Goal: Task Accomplishment & Management: Manage account settings

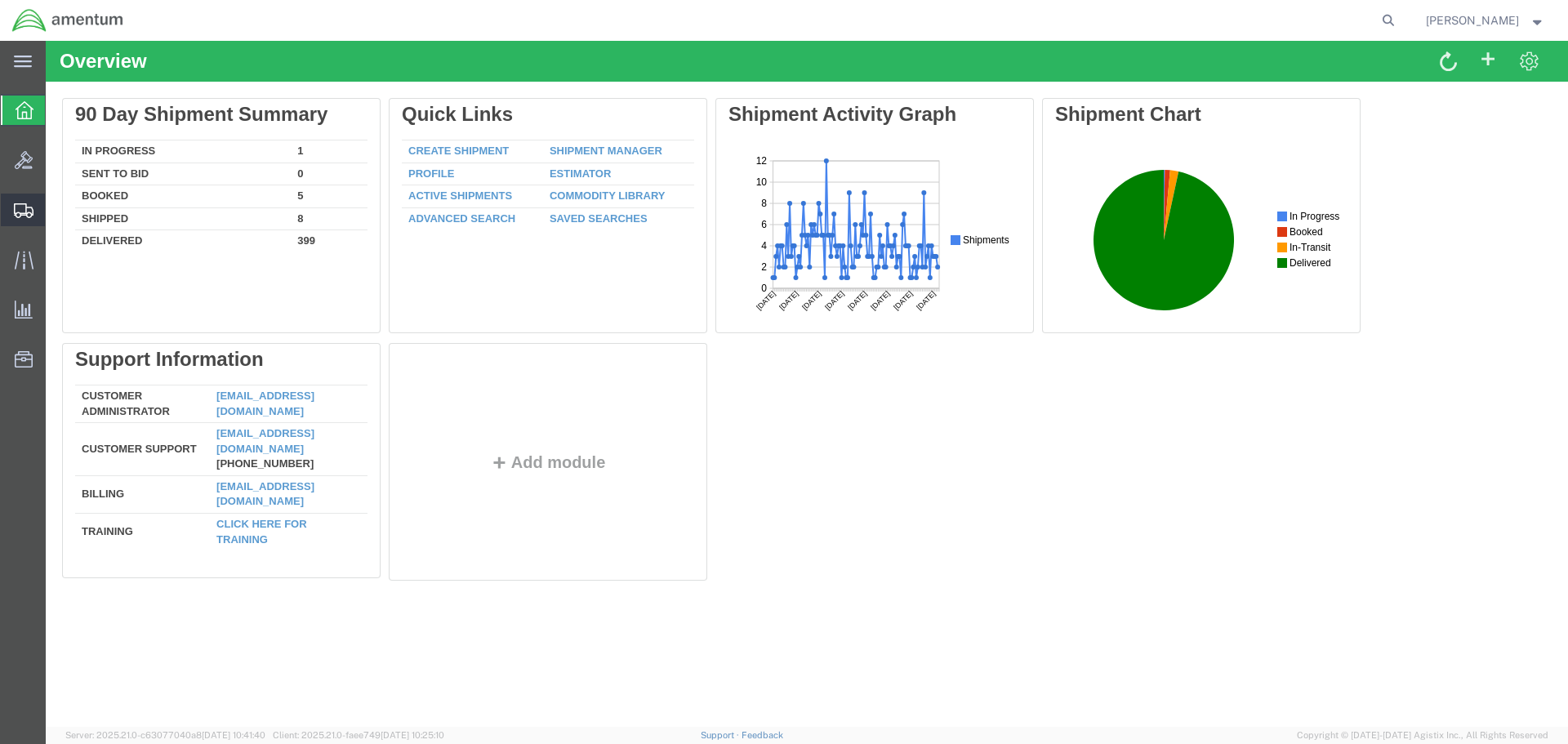
click at [20, 209] on icon at bounding box center [23, 210] width 19 height 14
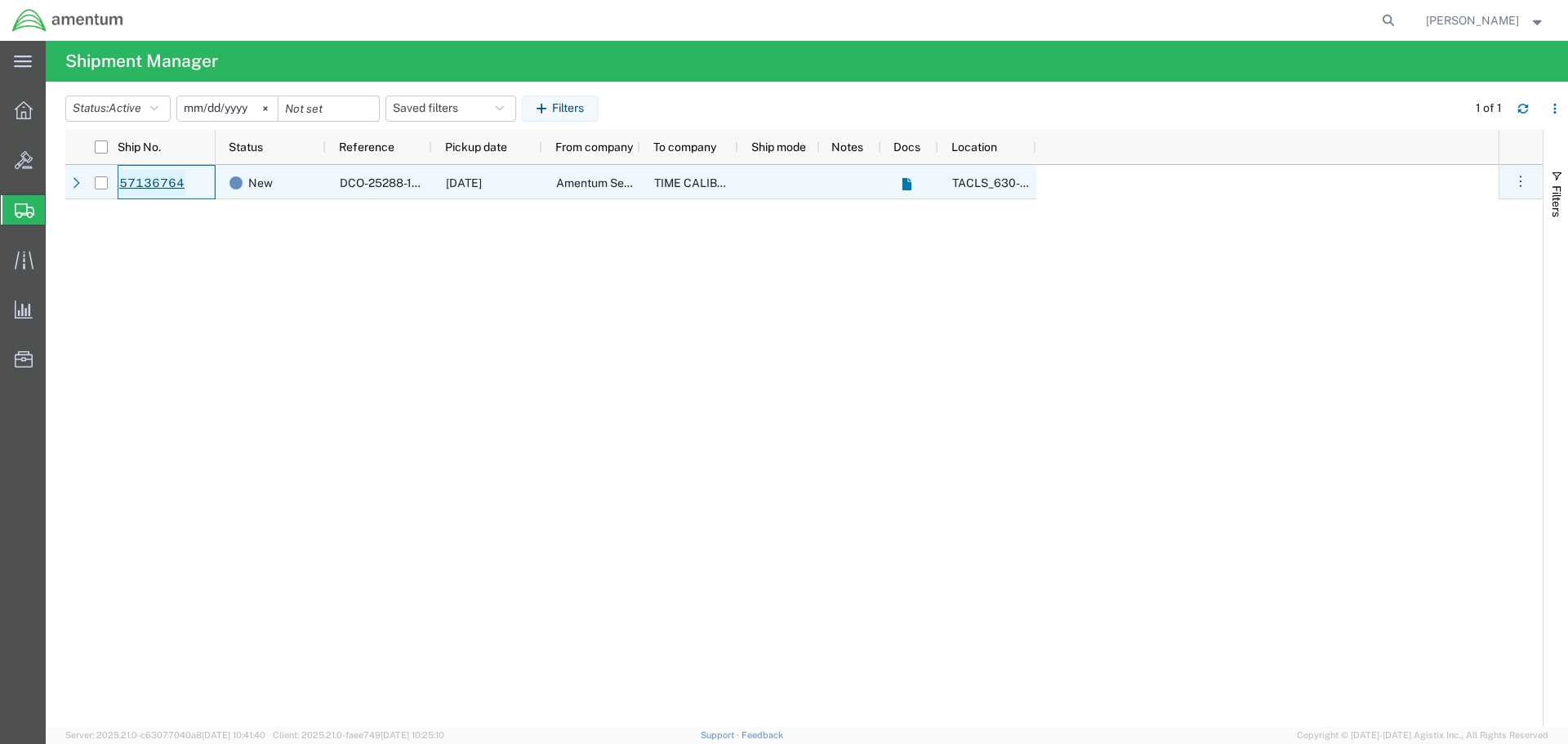
click at [160, 183] on link "57136764" at bounding box center [152, 182] width 67 height 26
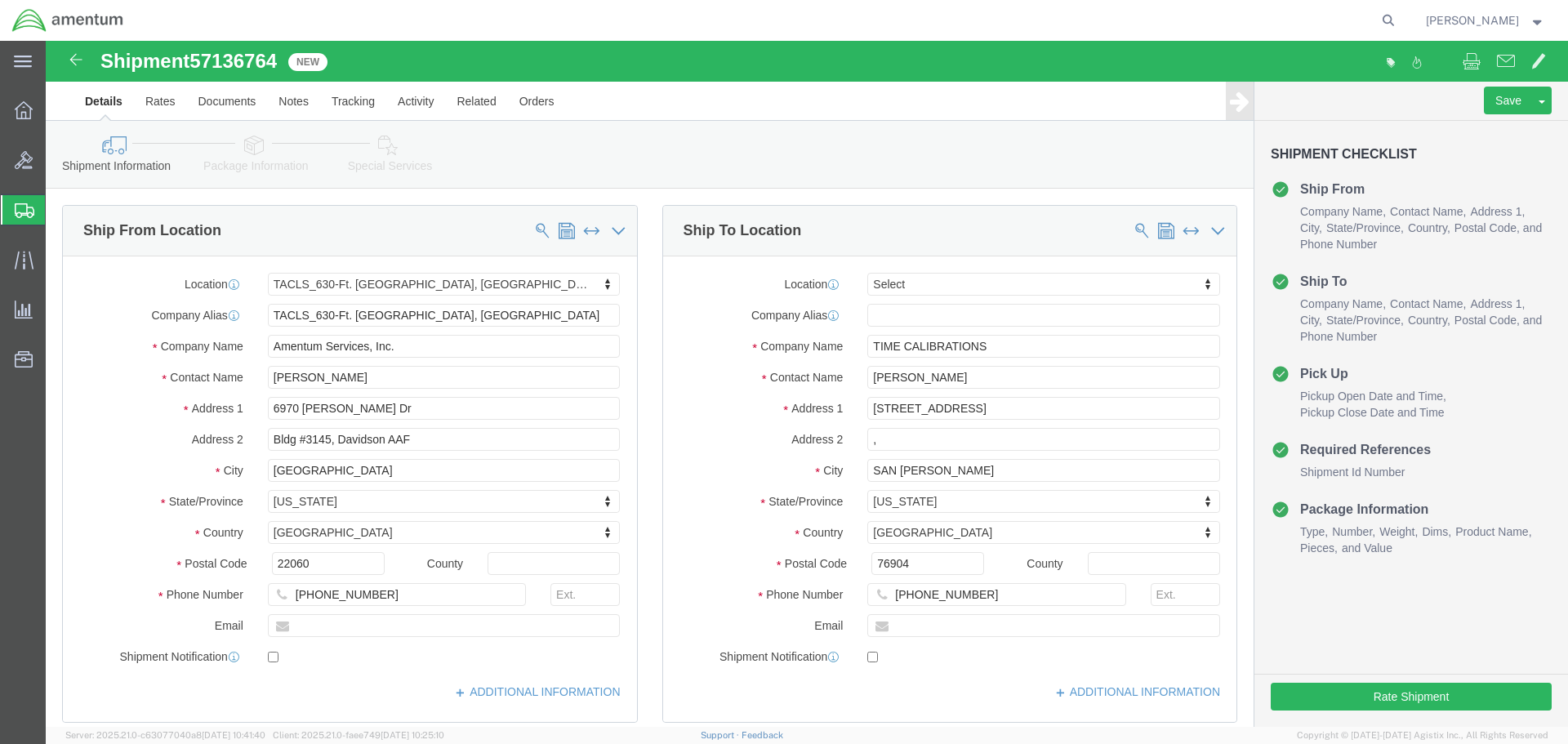
select select "42715"
select select
click icon
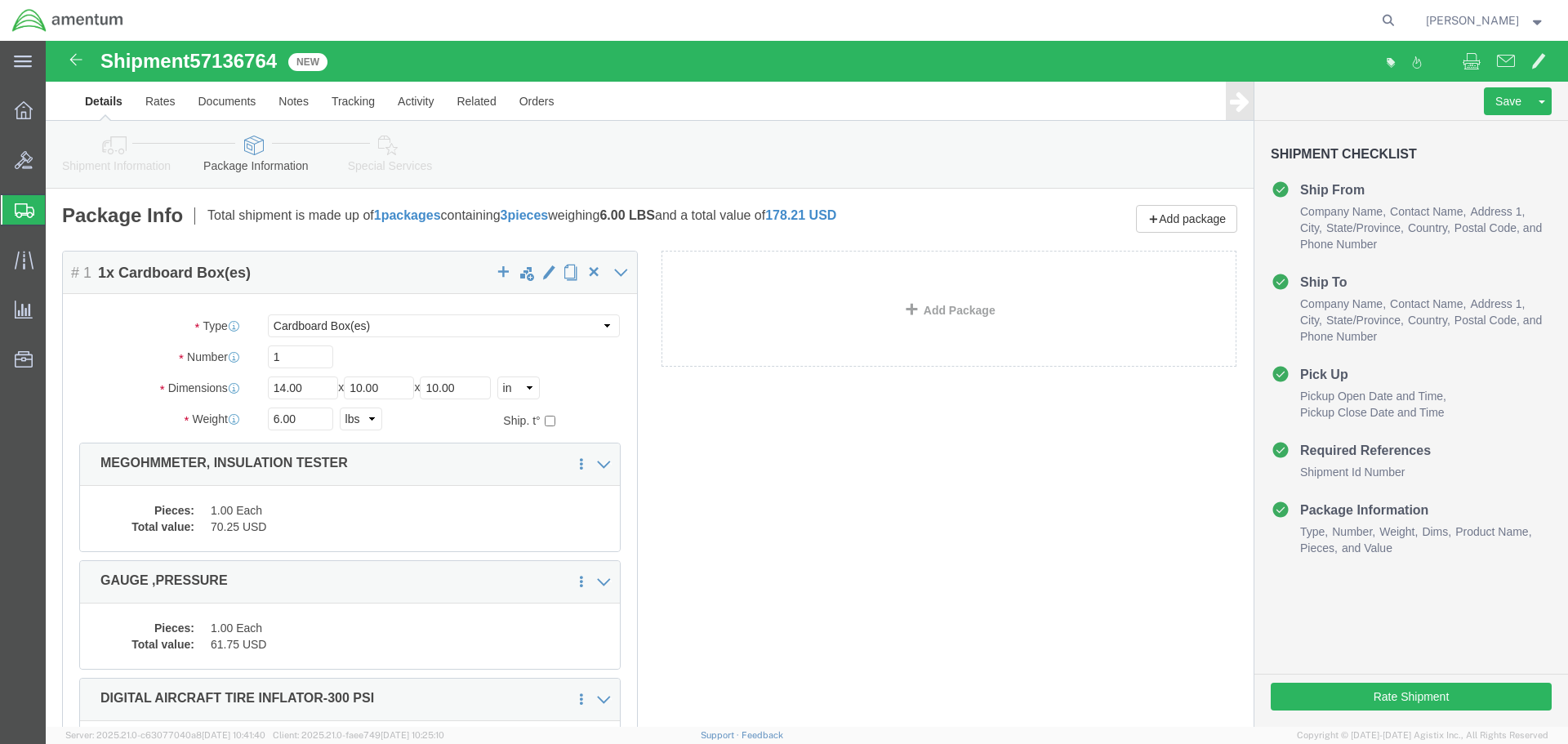
click link "Shipment Information"
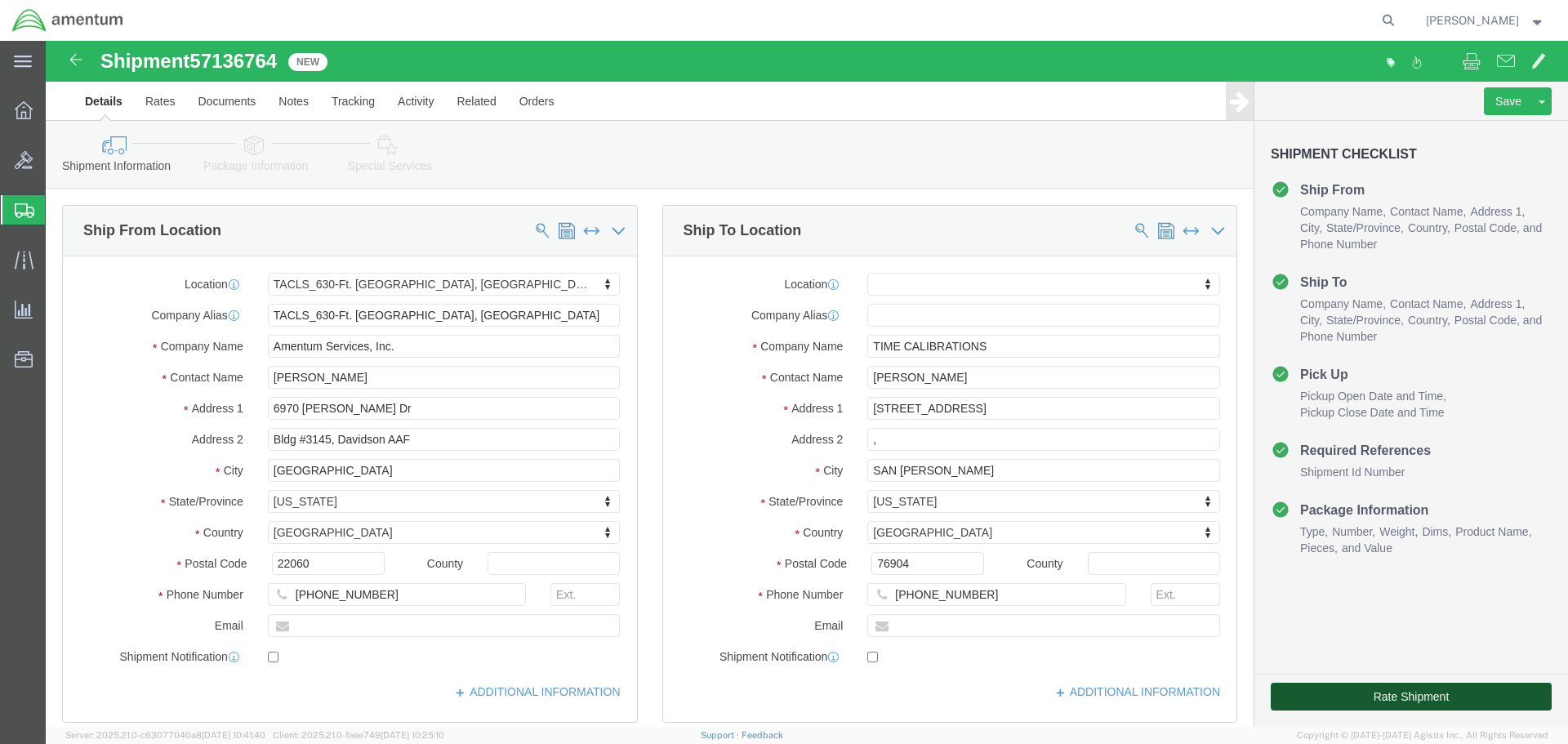
click button "Rate Shipment"
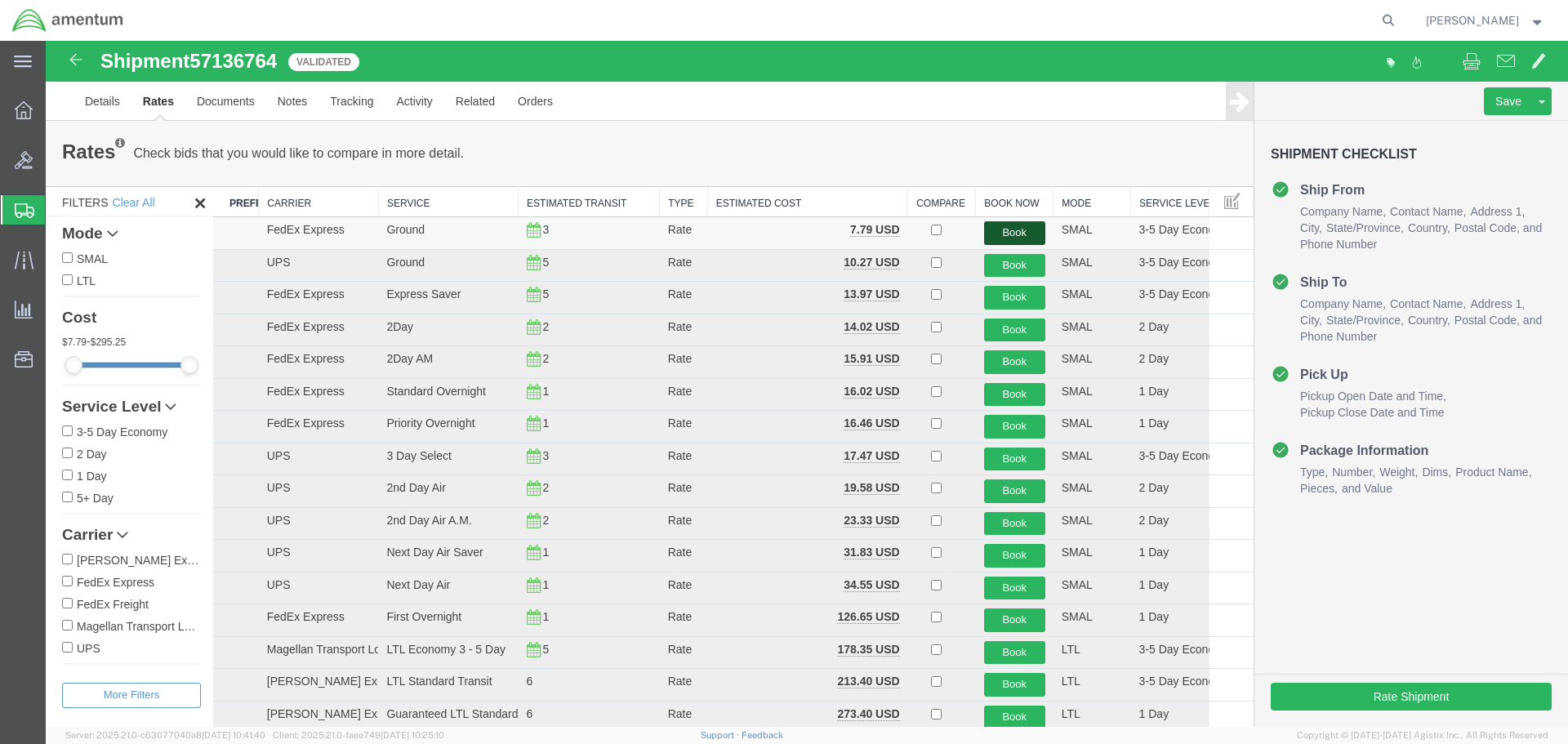
click at [1004, 232] on button "Book" at bounding box center [1015, 233] width 61 height 24
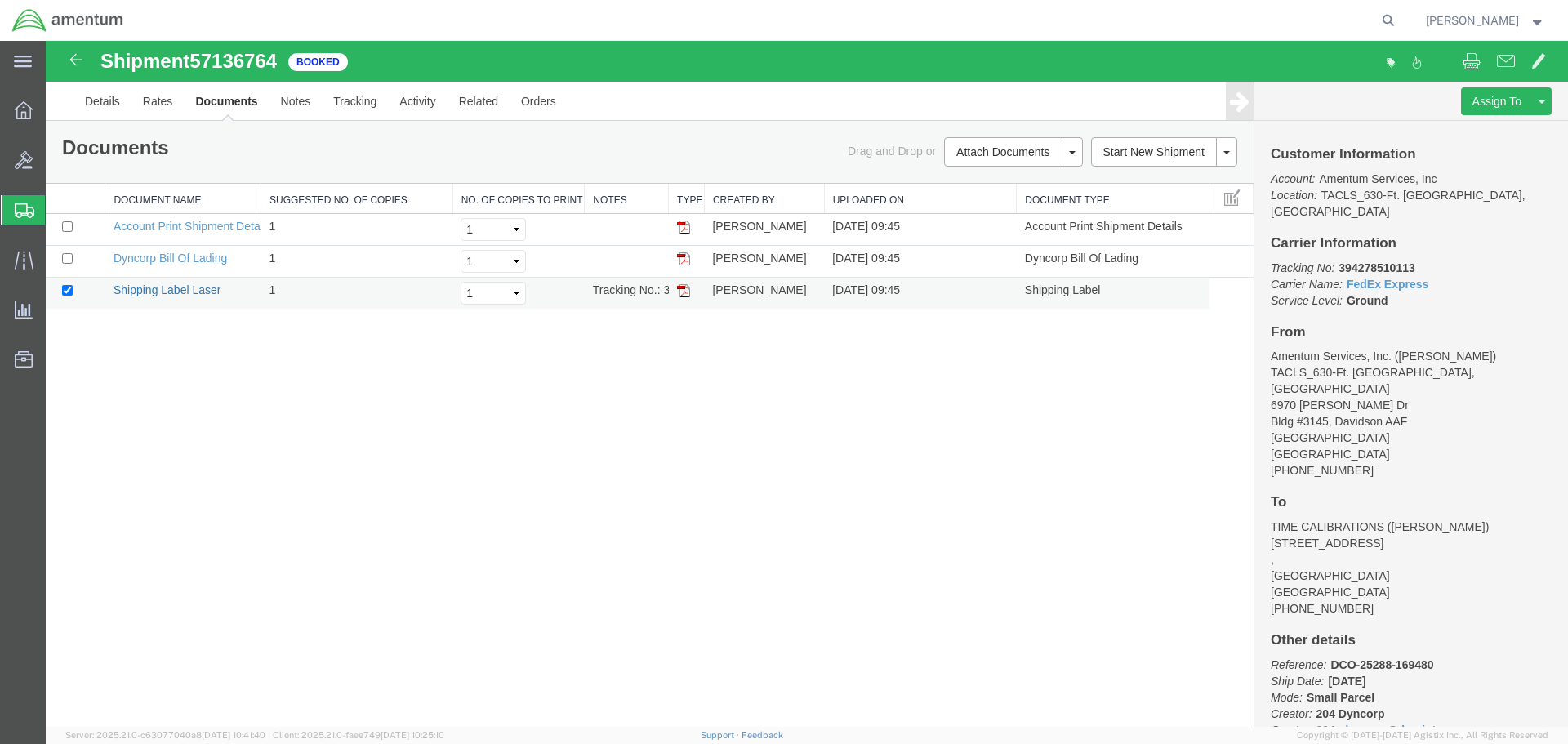
click at [174, 293] on link "Shipping Label Laser" at bounding box center [167, 289] width 108 height 13
click at [602, 403] on div "Shipment 57136764 3 of 3 Booked Details Rates Documents Notes Tracking Activity…" at bounding box center [807, 383] width 1522 height 686
click at [19, 263] on icon at bounding box center [24, 260] width 19 height 19
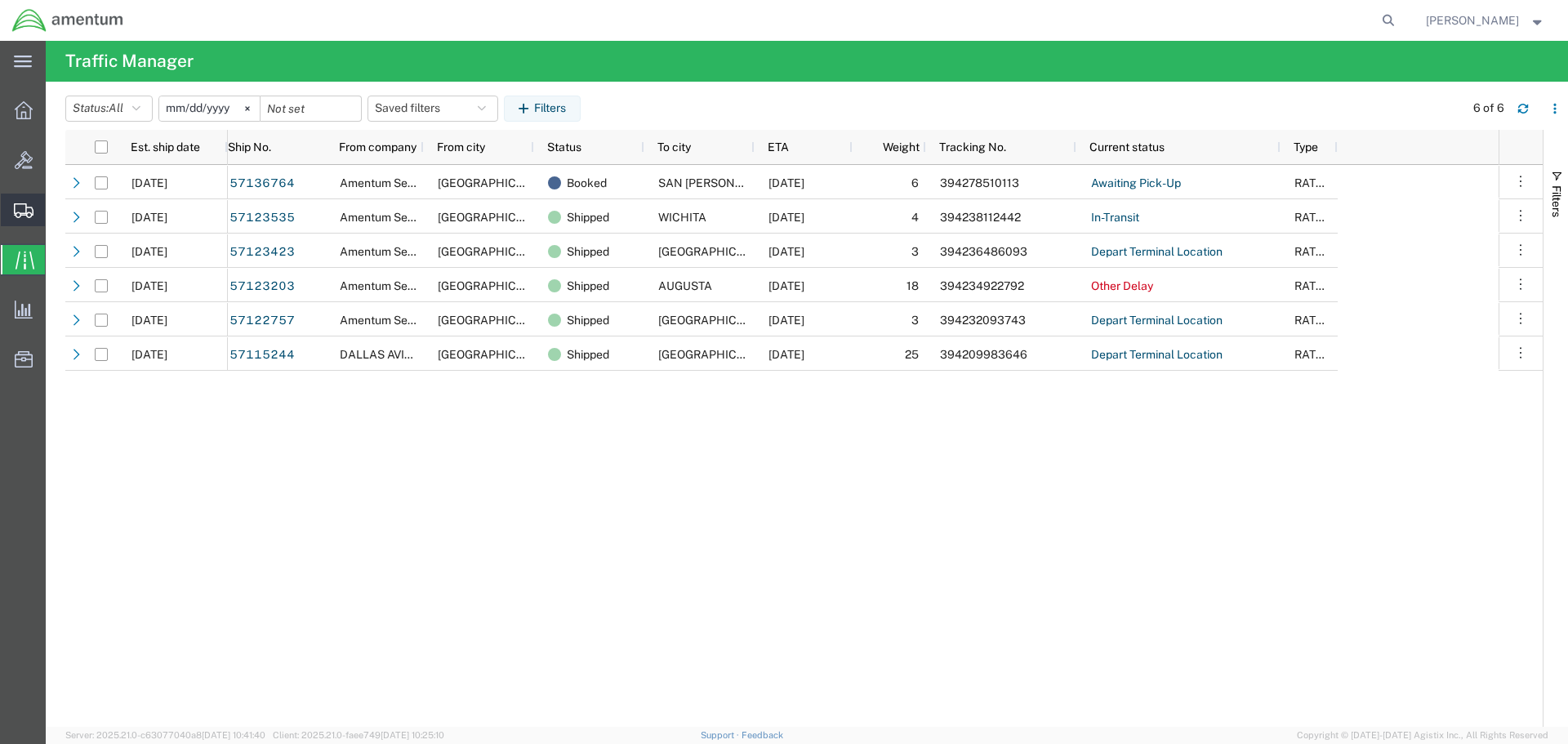
click at [18, 209] on icon at bounding box center [23, 210] width 19 height 14
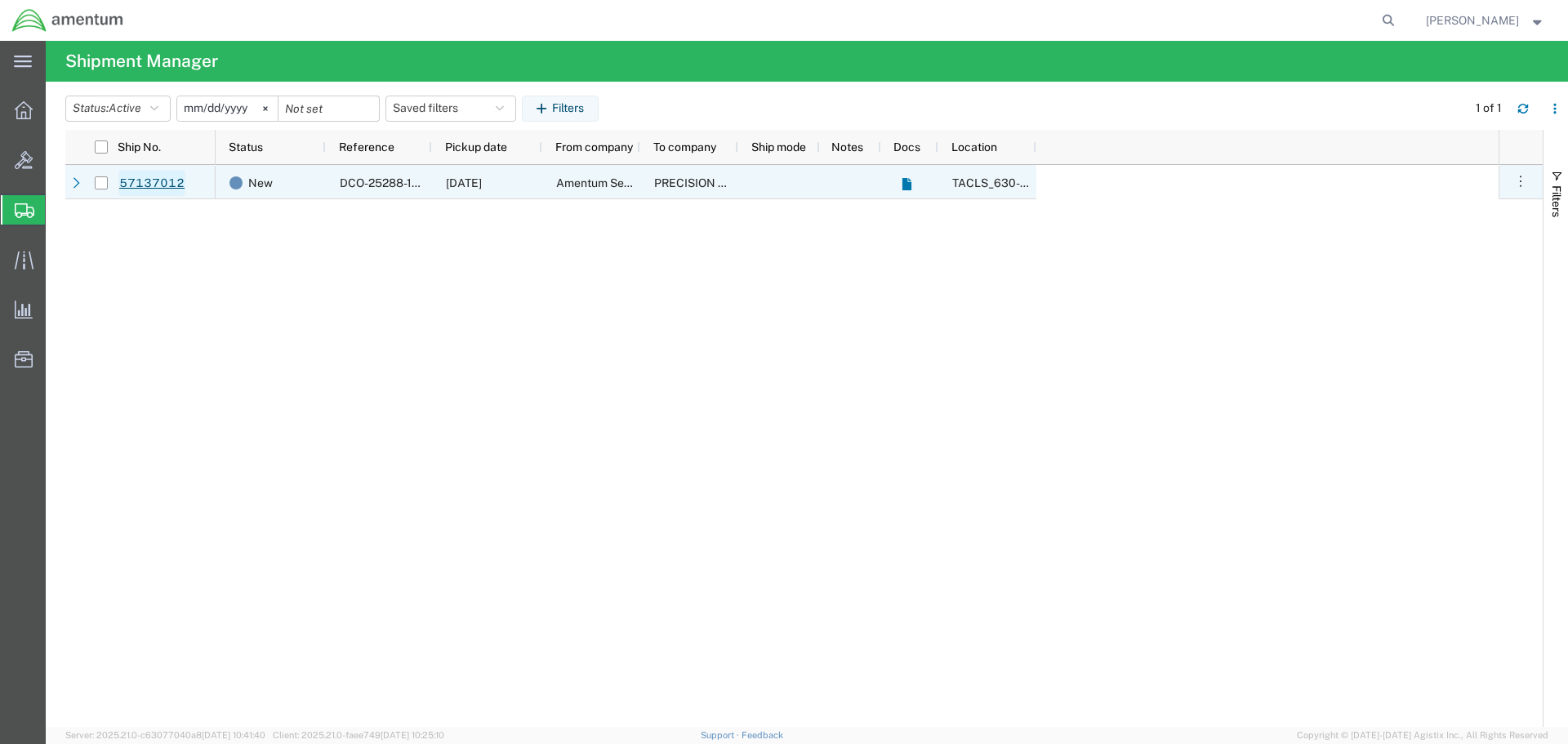
click at [155, 183] on link "57137012" at bounding box center [152, 182] width 67 height 26
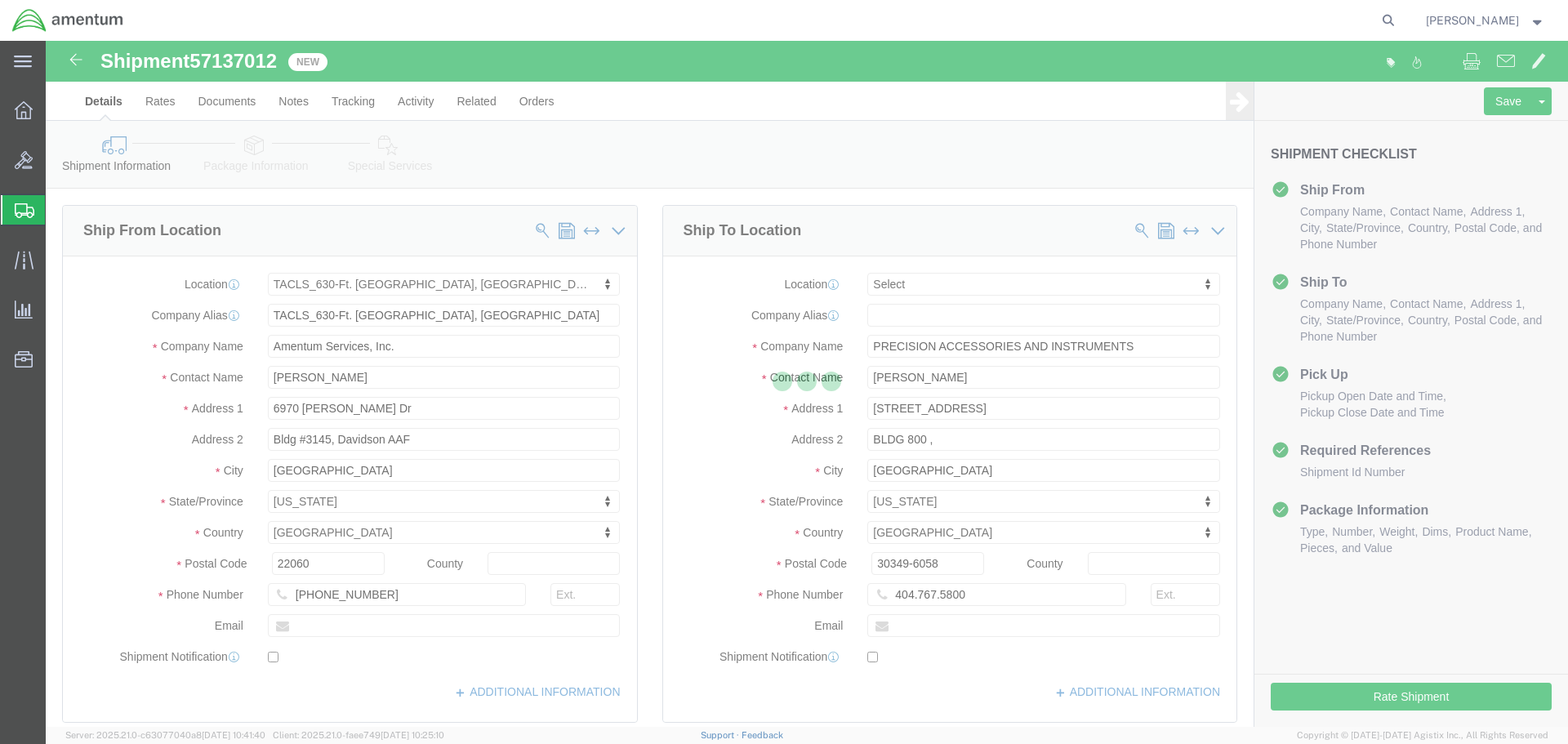
select select "42715"
select select
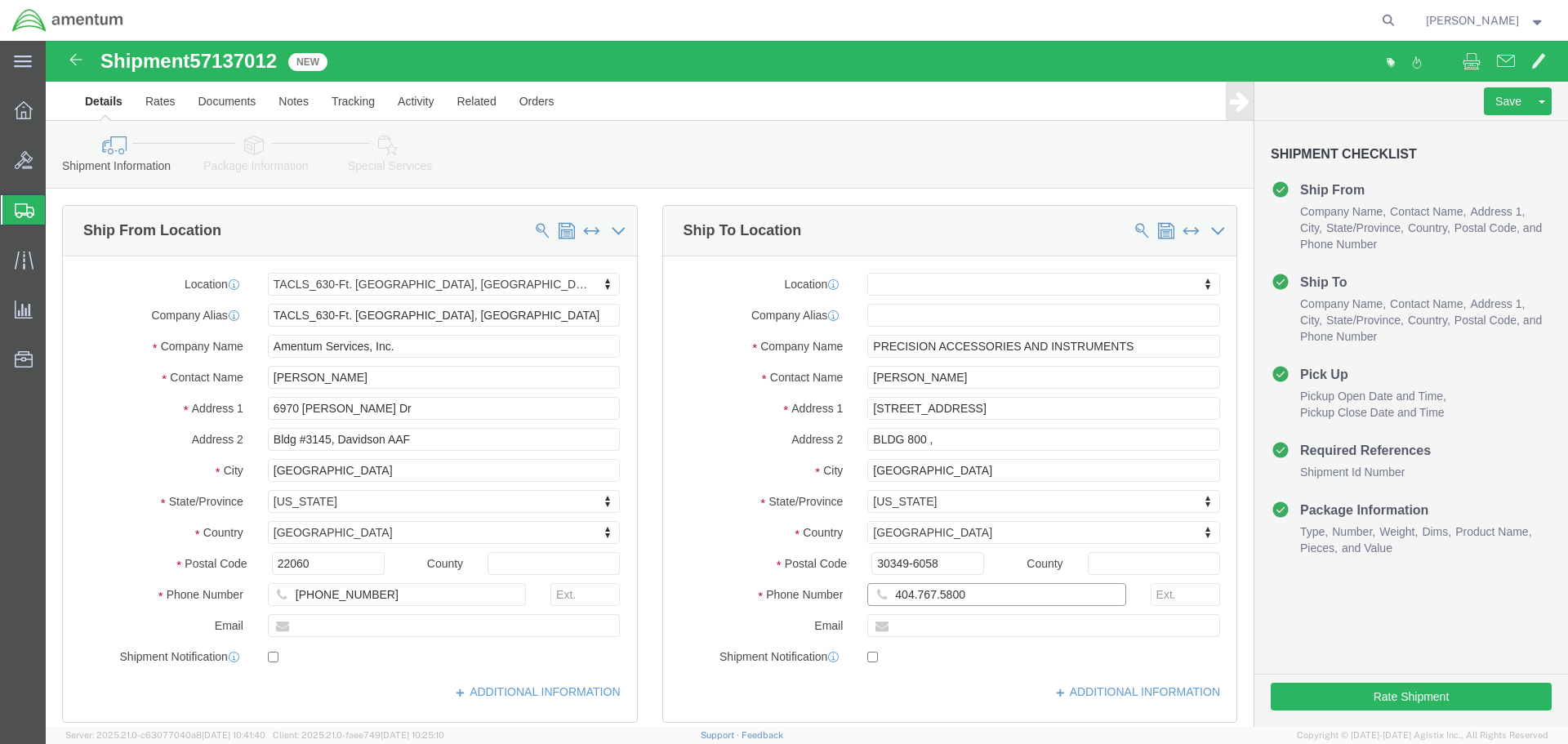
click input "404.767.5800"
type input "[PHONE_NUMBER]"
click div "Please fix the following errors Ship From Location Location TACLS_630-Ft. [GEOG…"
click button "Rate Shipment"
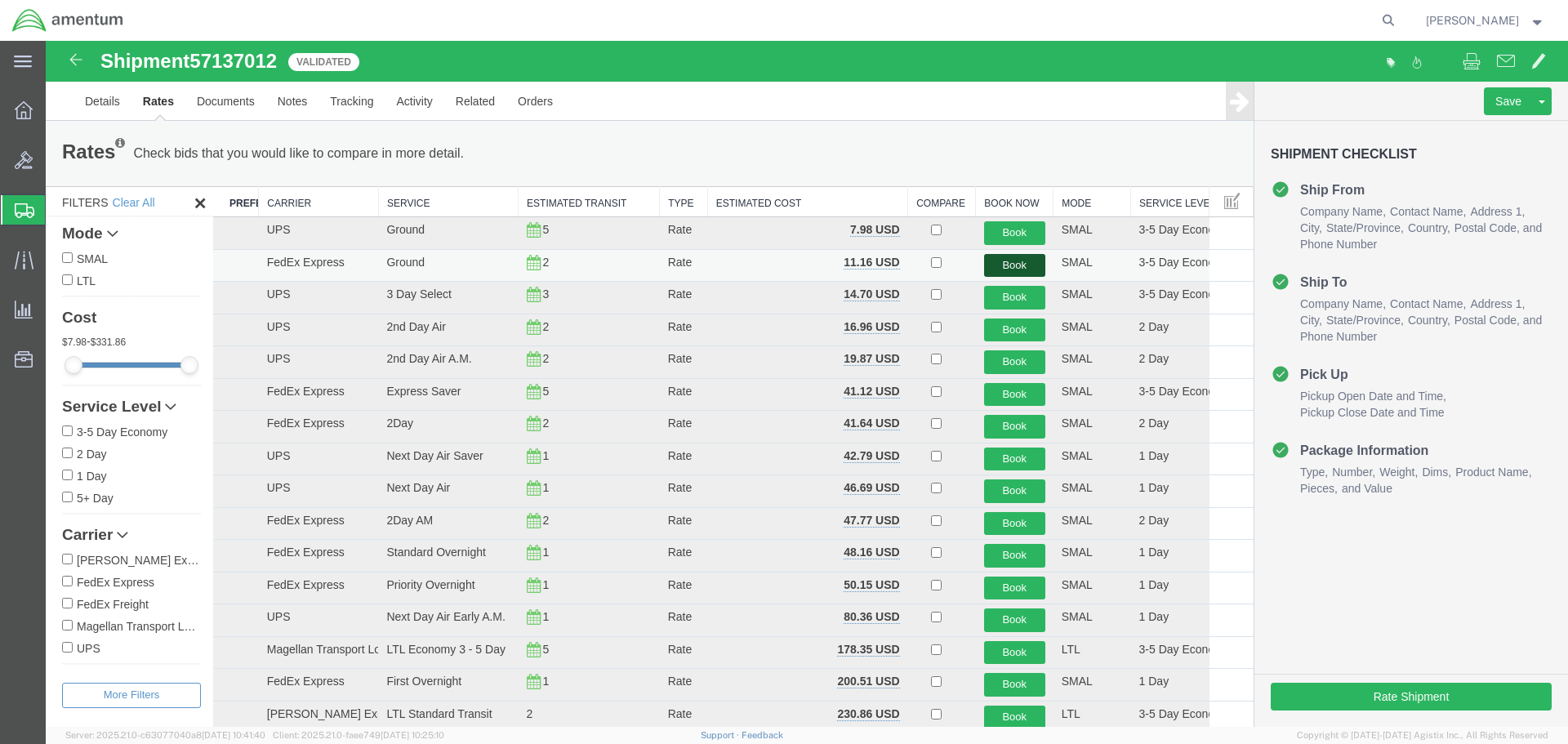
click at [1008, 263] on button "Book" at bounding box center [1015, 266] width 61 height 24
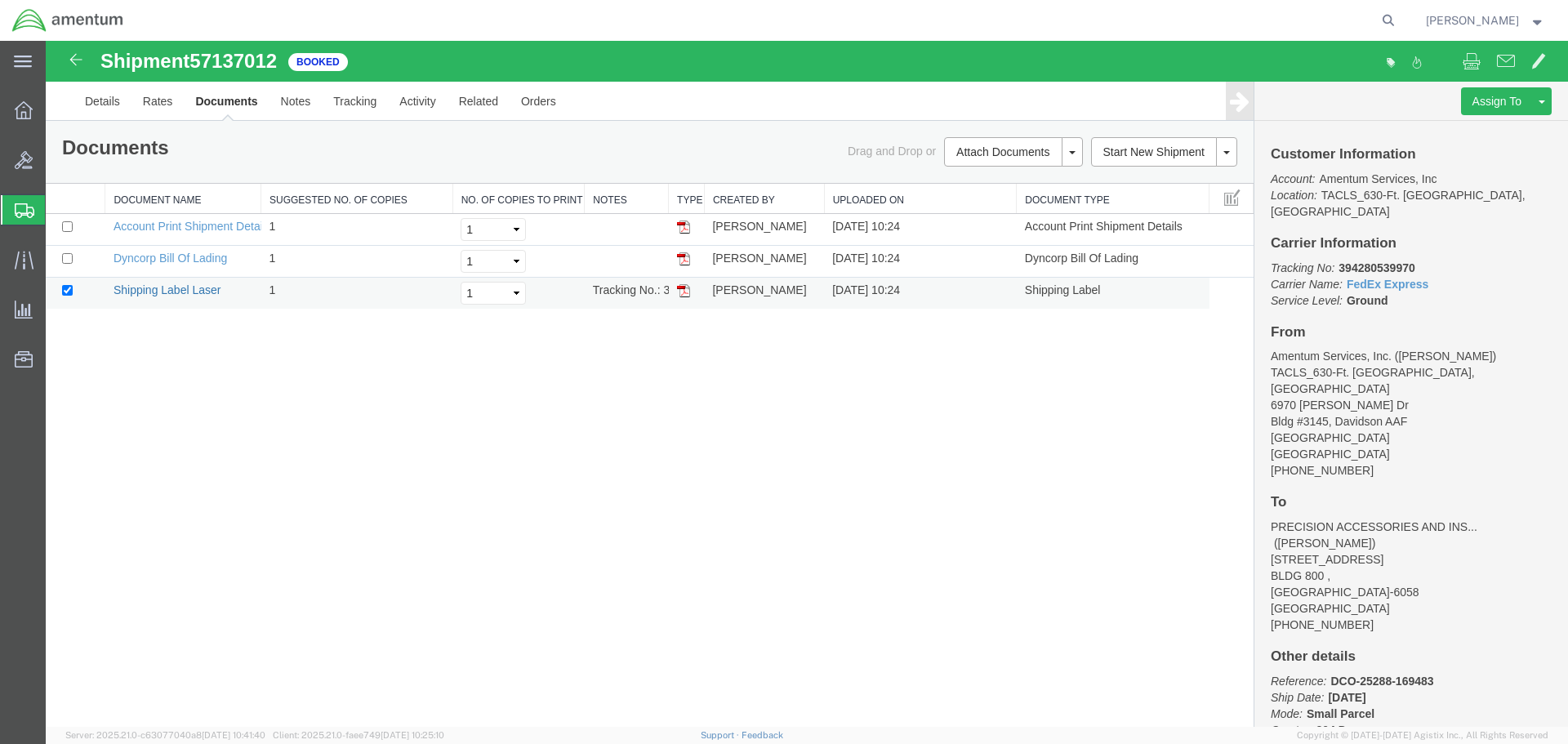
click at [174, 289] on link "Shipping Label Laser" at bounding box center [167, 289] width 108 height 13
click at [19, 263] on icon at bounding box center [24, 260] width 19 height 19
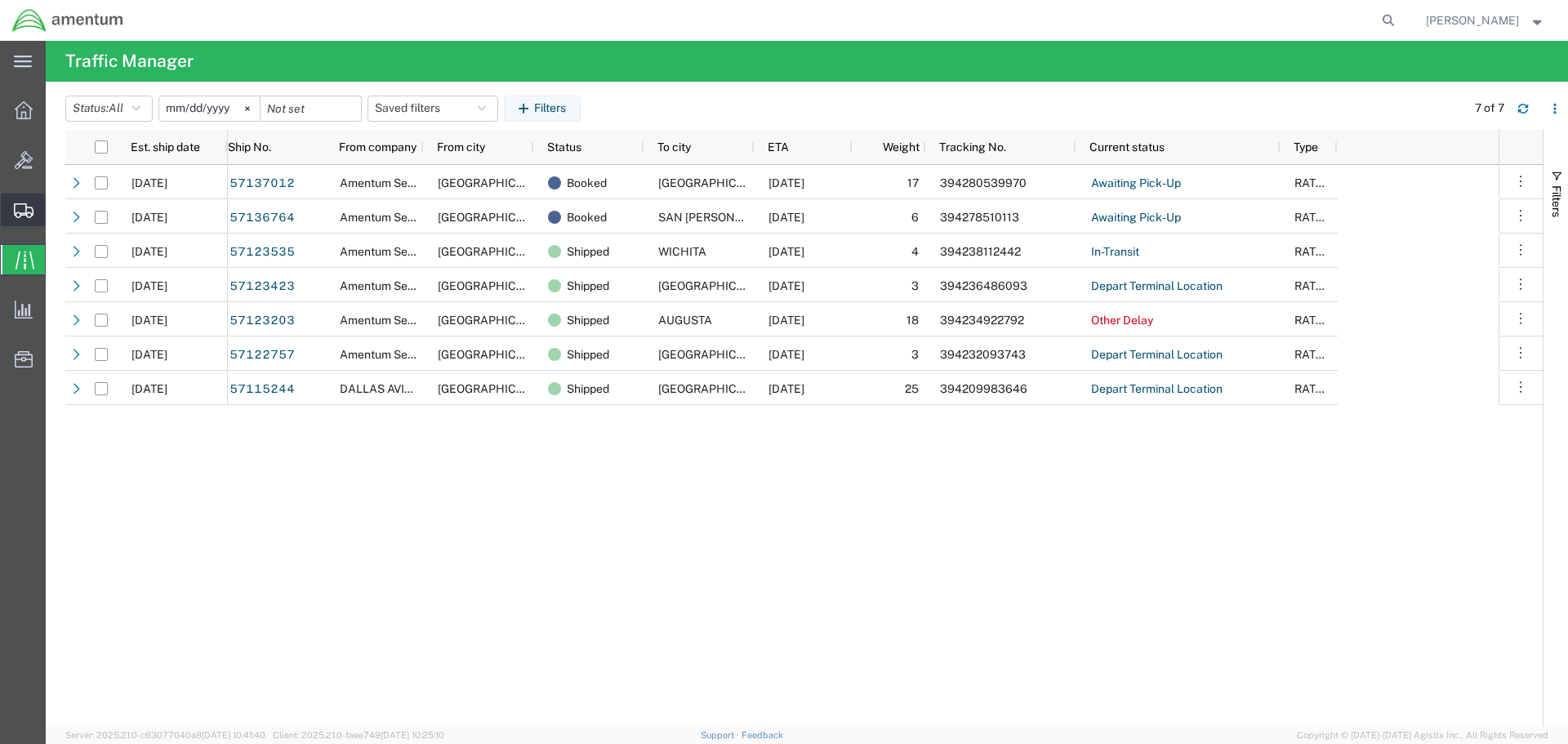
click at [20, 206] on icon at bounding box center [23, 210] width 19 height 14
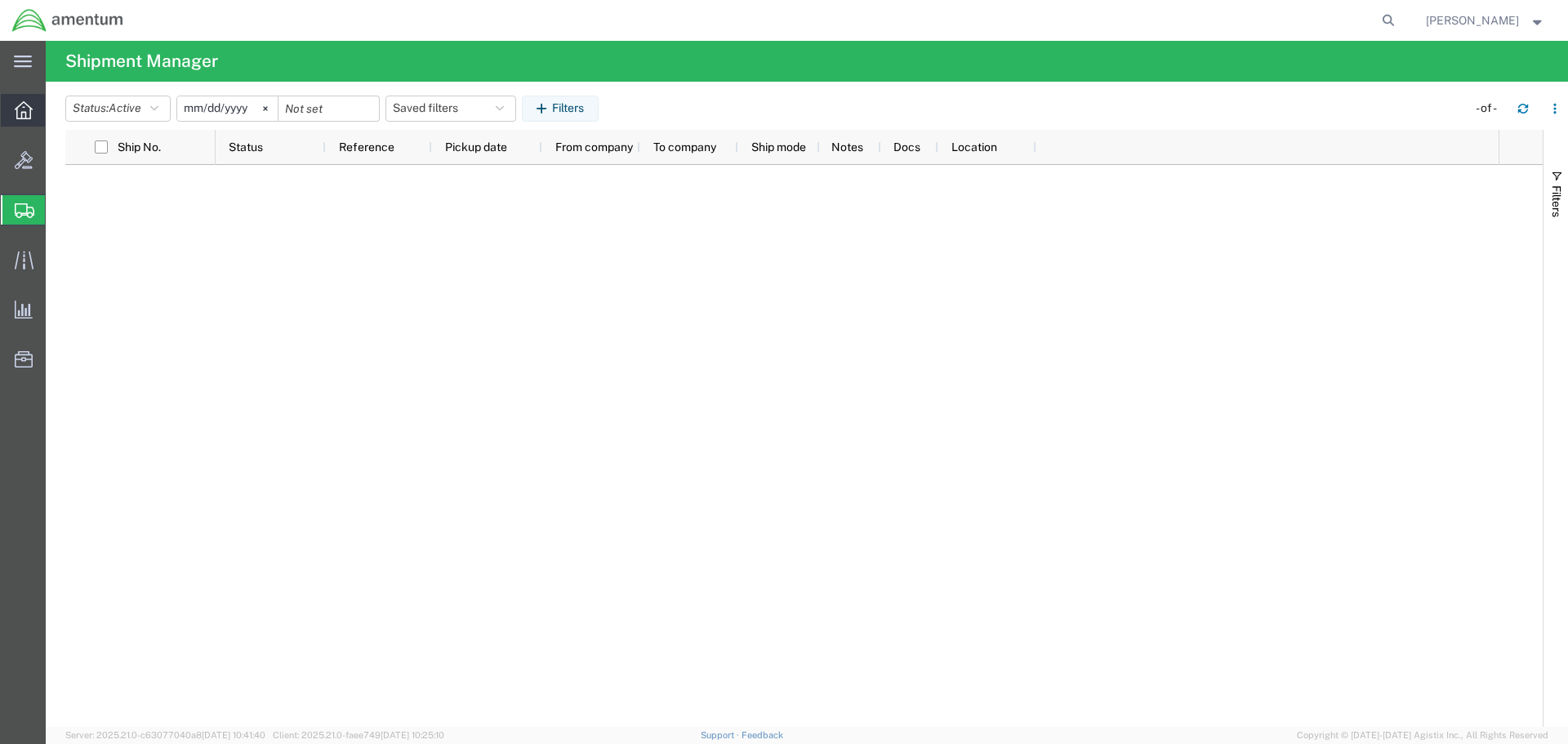
click at [19, 113] on icon at bounding box center [23, 109] width 18 height 18
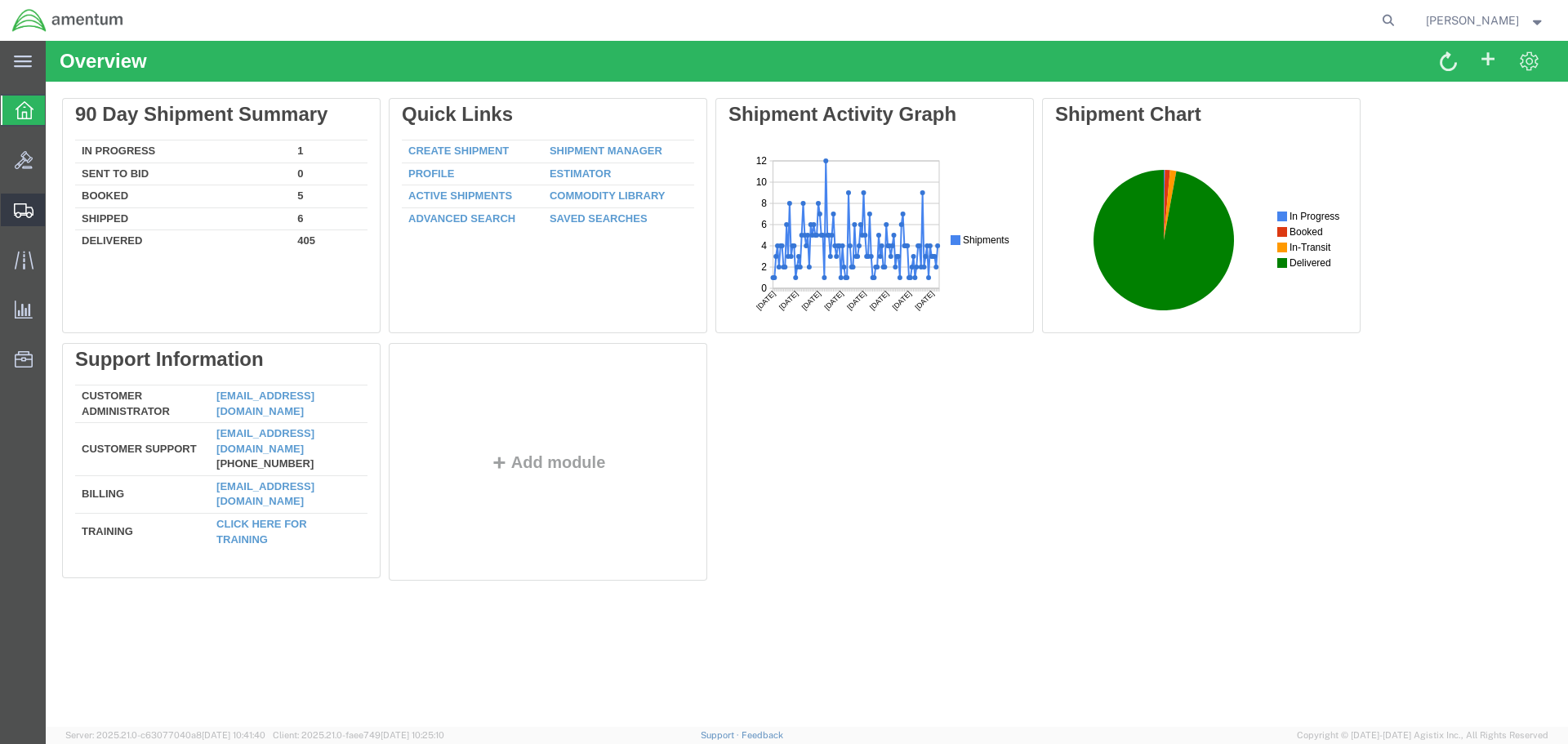
click at [17, 204] on icon at bounding box center [23, 210] width 19 height 14
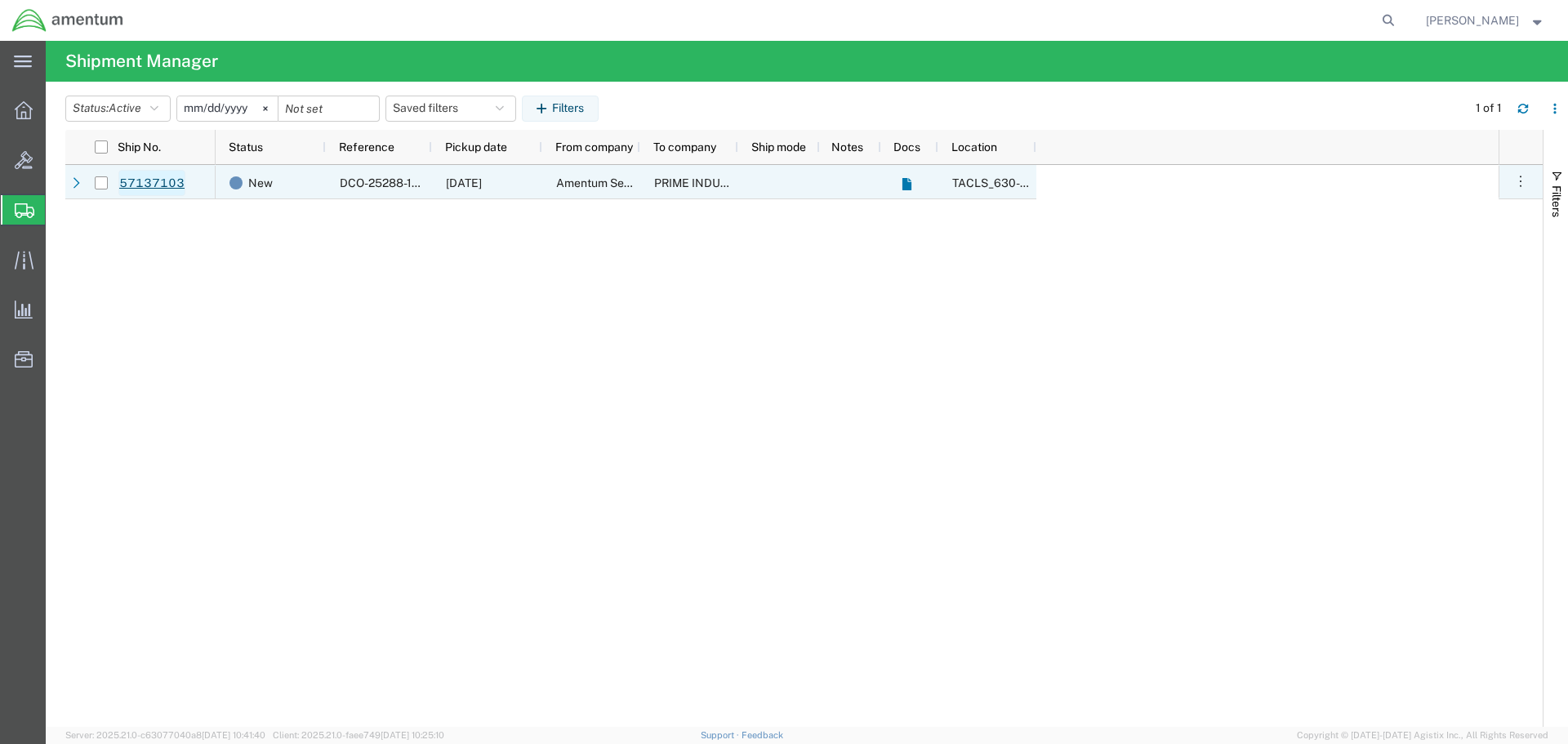
click at [160, 184] on link "57137103" at bounding box center [152, 182] width 67 height 26
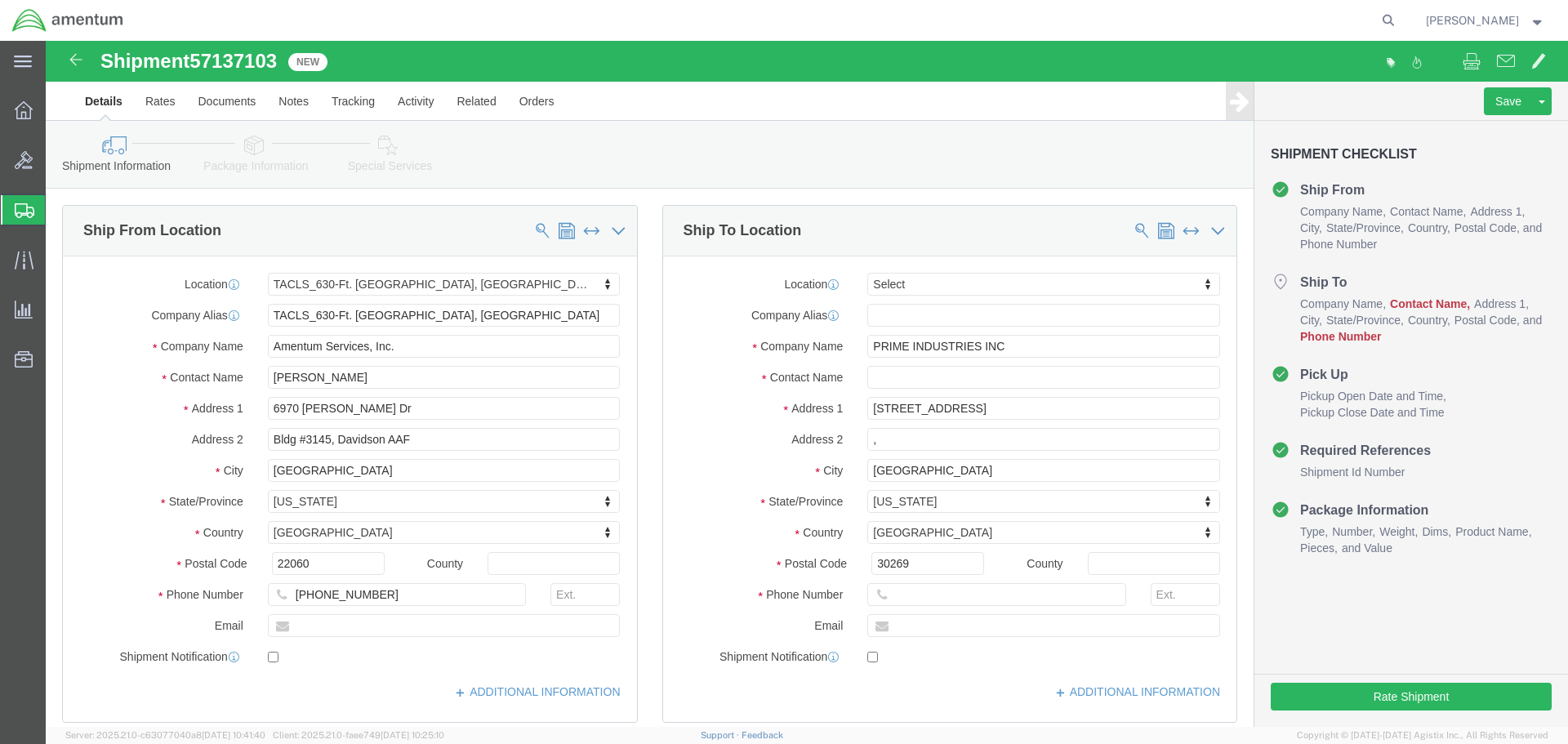
select select "42715"
select select
click input "text"
type input "[PERSON_NAME]"
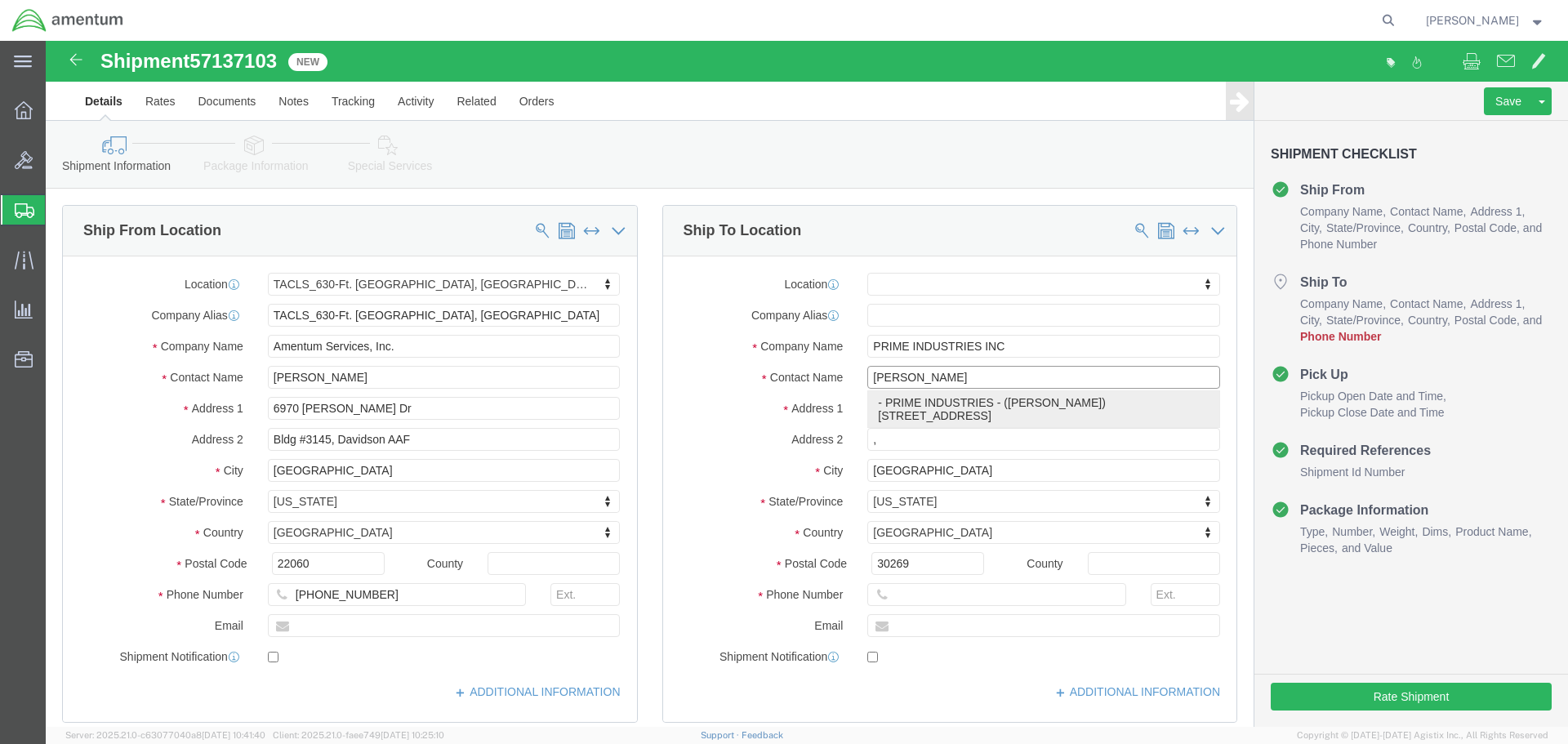
click p "- PRIME INDUSTRIES - ([PERSON_NAME]) [STREET_ADDRESS]"
select select
type input "[STREET_ADDRESS]"
type input "[PHONE_NUMBER]"
type input "PRIME INDUSTRIES"
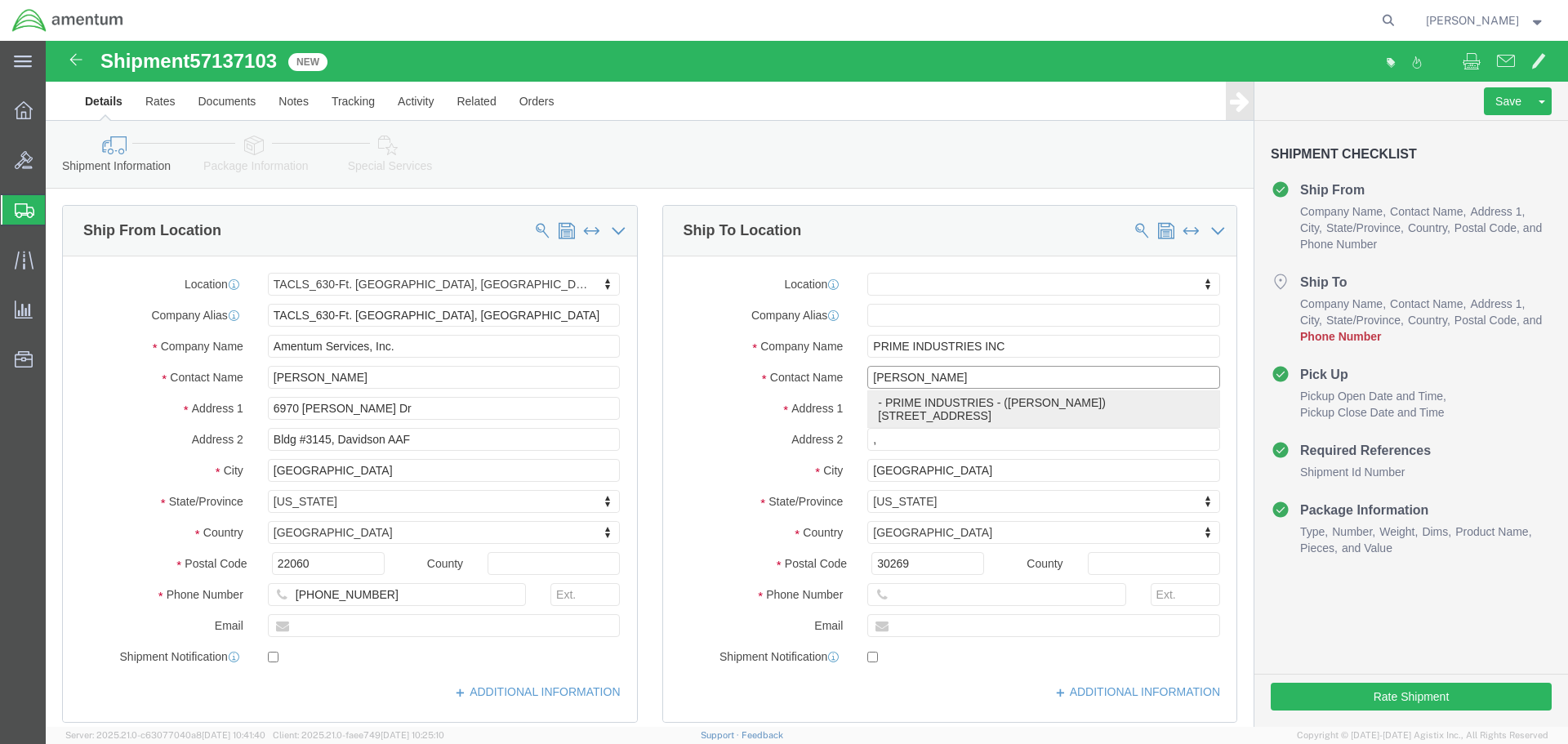
type input "[PERSON_NAME]"
type input "[GEOGRAPHIC_DATA]"
select select "GA"
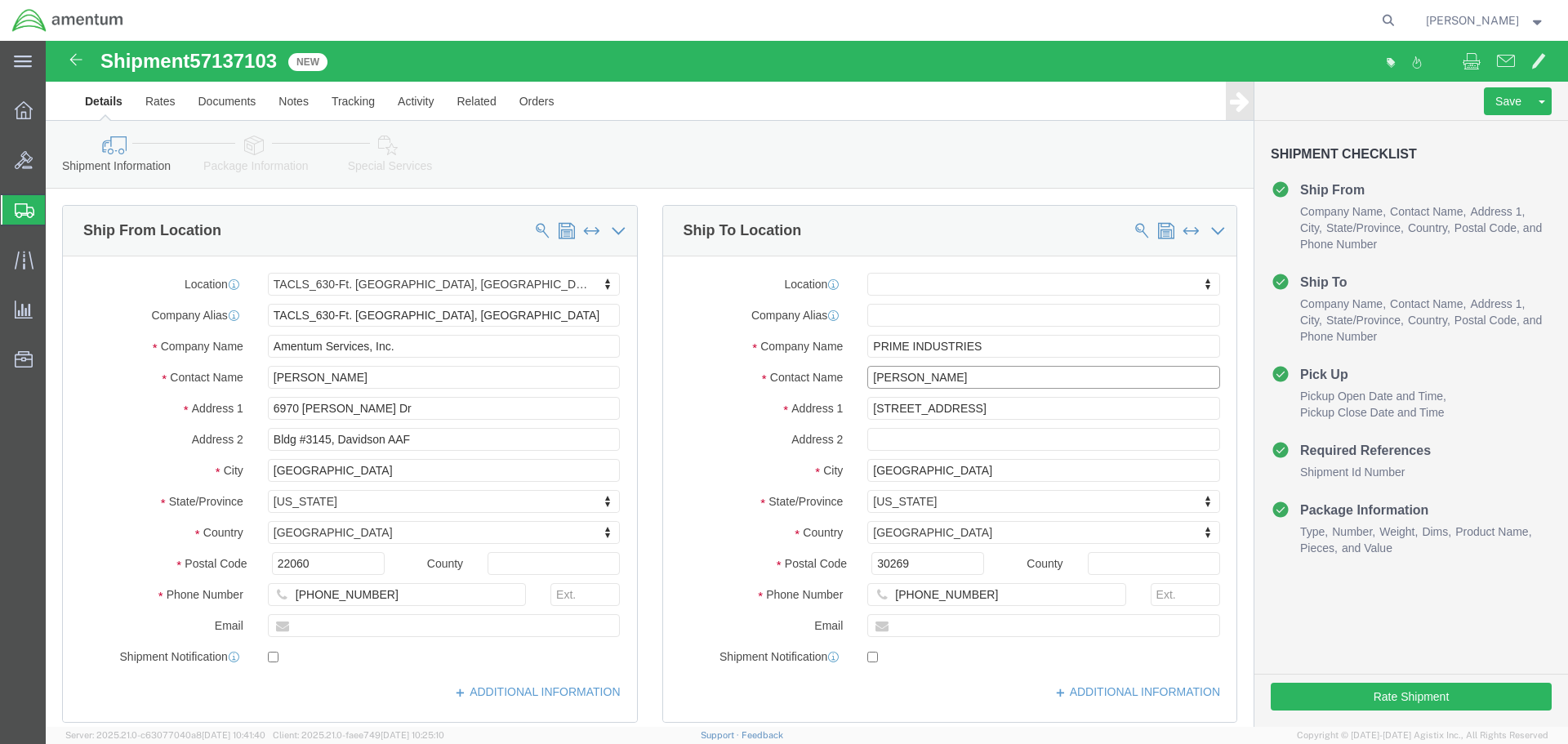
type input "[PERSON_NAME]"
click div "Shipment Checklist Ship From Company Name Contact Name Address 1 City State/Pro…"
click button "Rate Shipment"
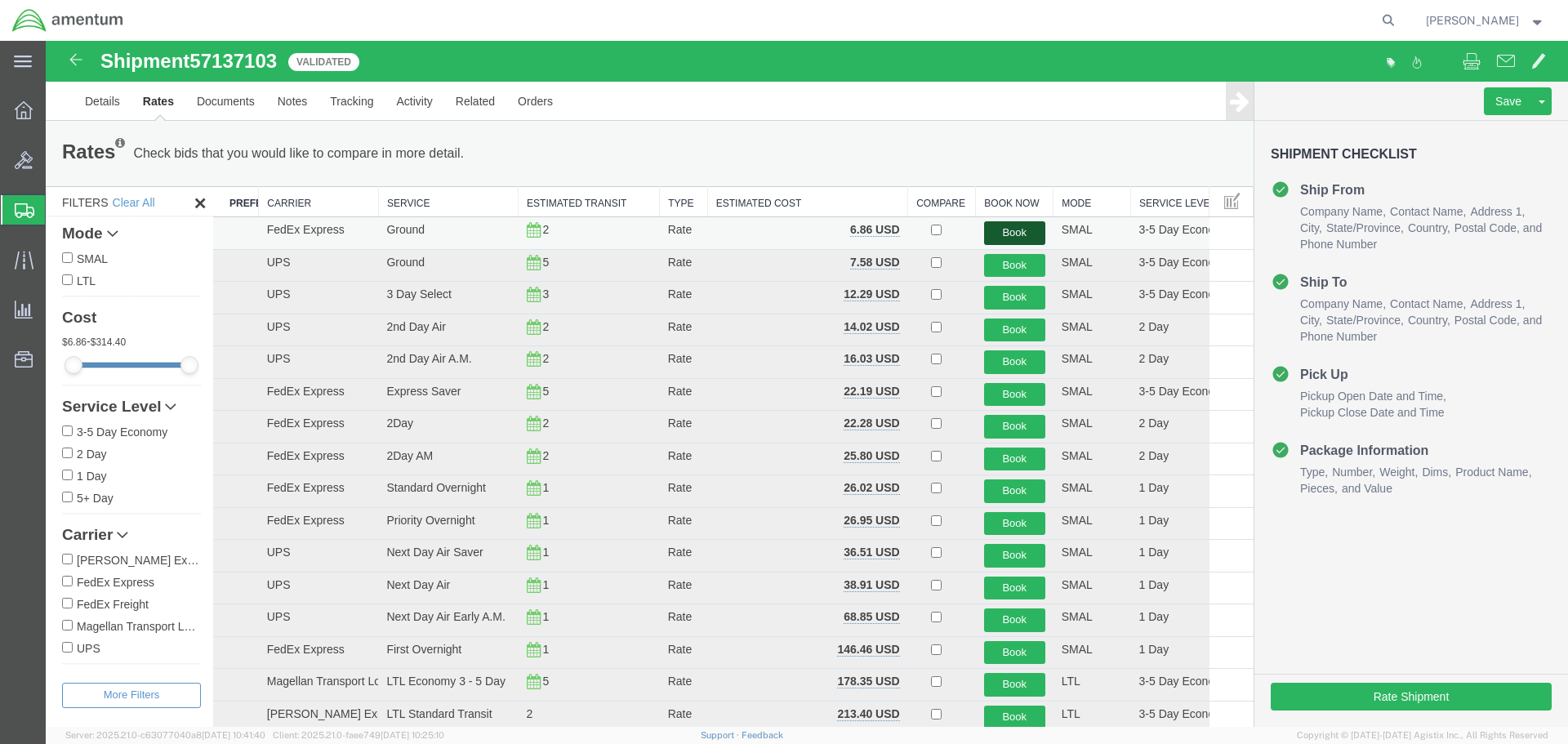
click at [1004, 234] on button "Book" at bounding box center [1015, 233] width 61 height 24
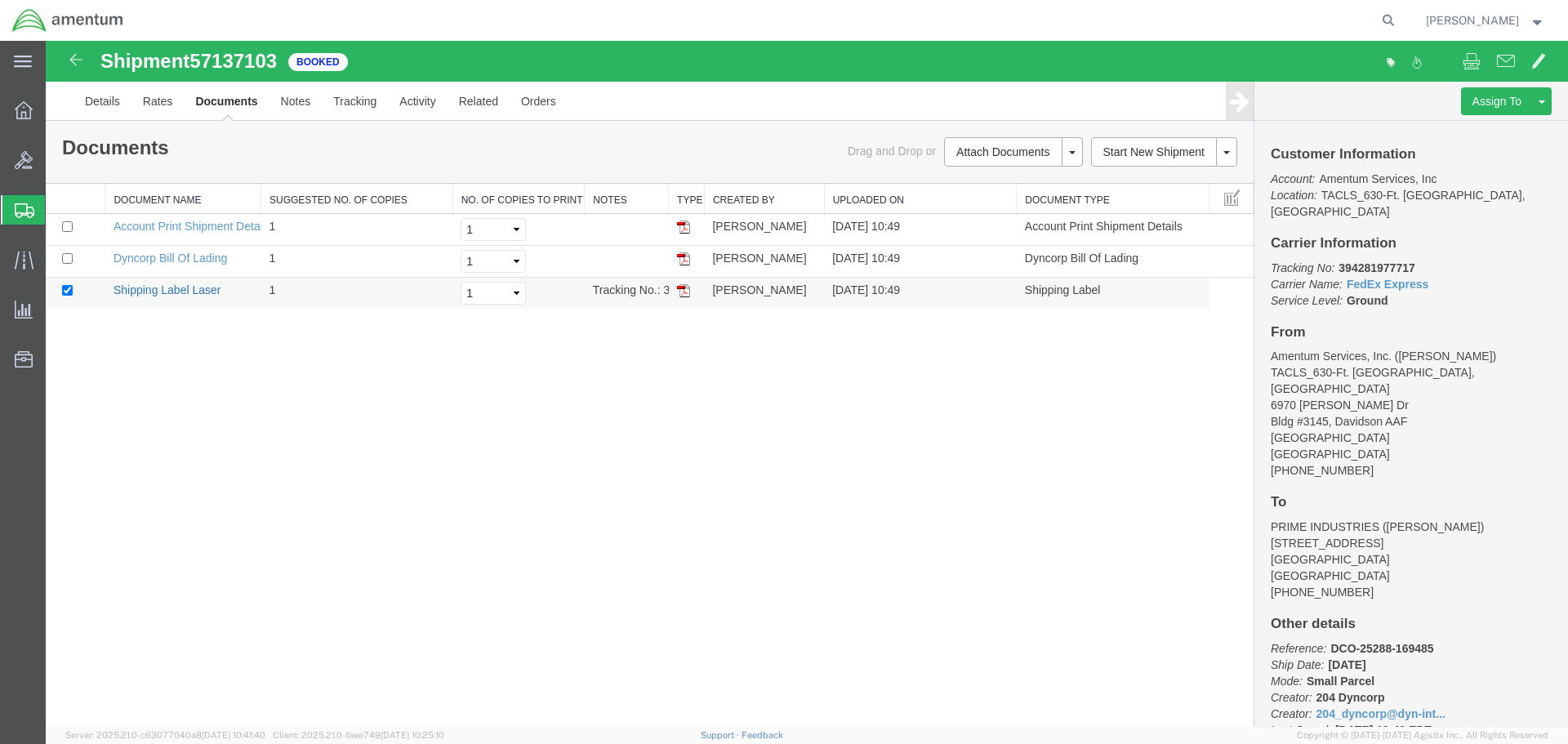
click at [194, 289] on link "Shipping Label Laser" at bounding box center [167, 289] width 108 height 13
click at [21, 112] on icon at bounding box center [23, 109] width 18 height 18
